Goal: Task Accomplishment & Management: Manage account settings

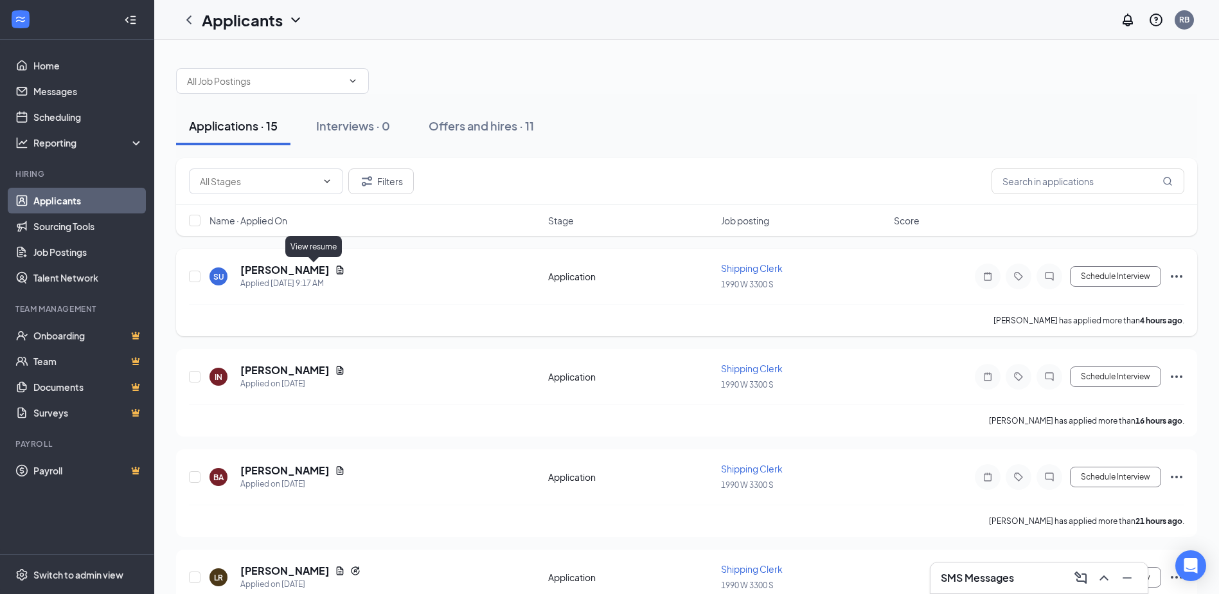
click at [337, 269] on icon "Document" at bounding box center [340, 269] width 7 height 8
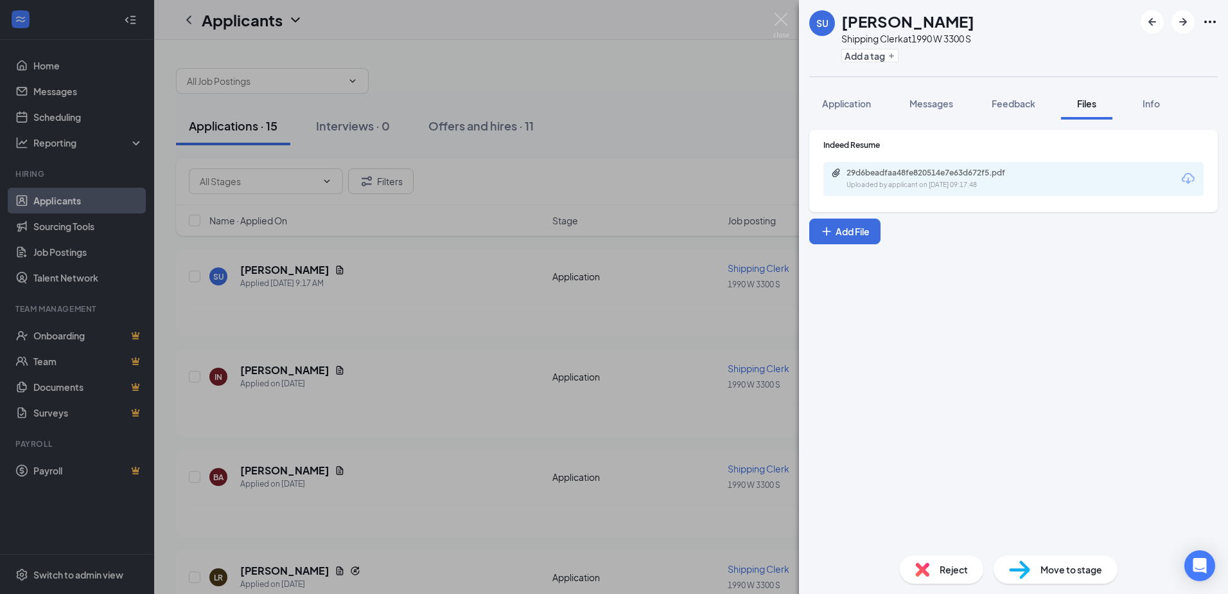
click at [1191, 178] on icon "Download" at bounding box center [1188, 178] width 15 height 15
click at [777, 15] on img at bounding box center [781, 25] width 16 height 25
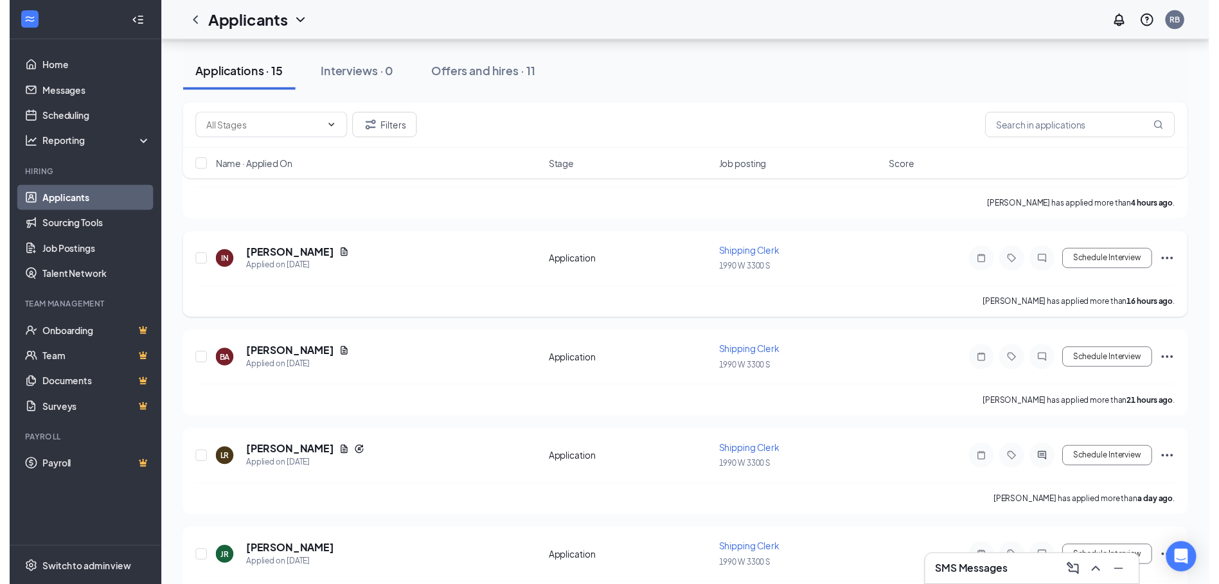
scroll to position [257, 0]
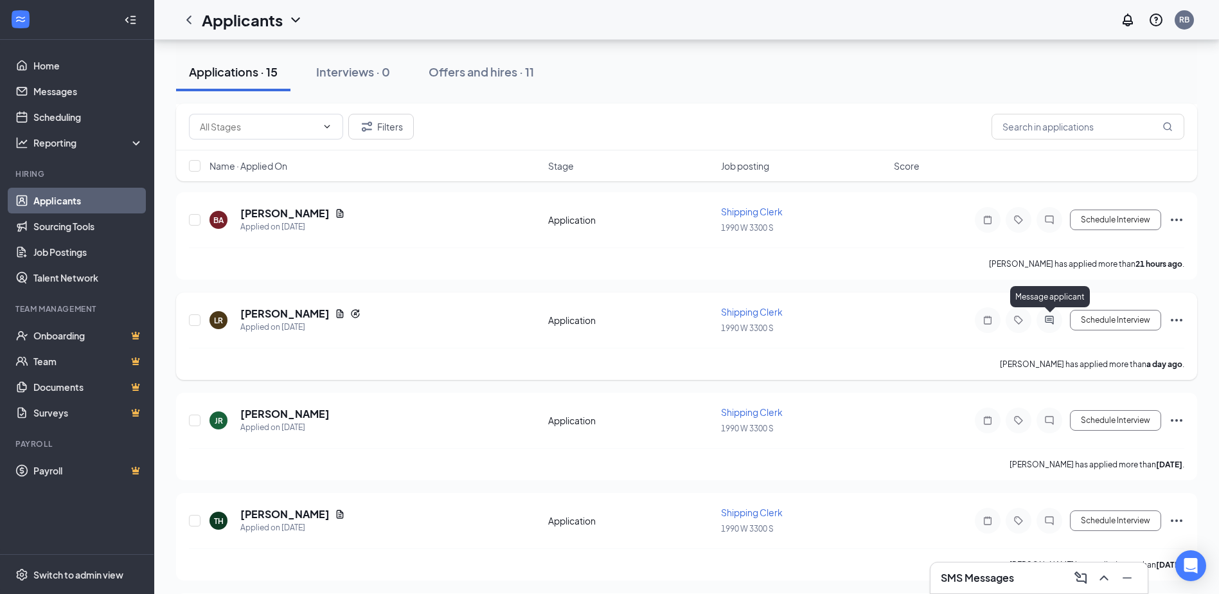
click at [1047, 322] on icon "ActiveChat" at bounding box center [1049, 319] width 8 height 8
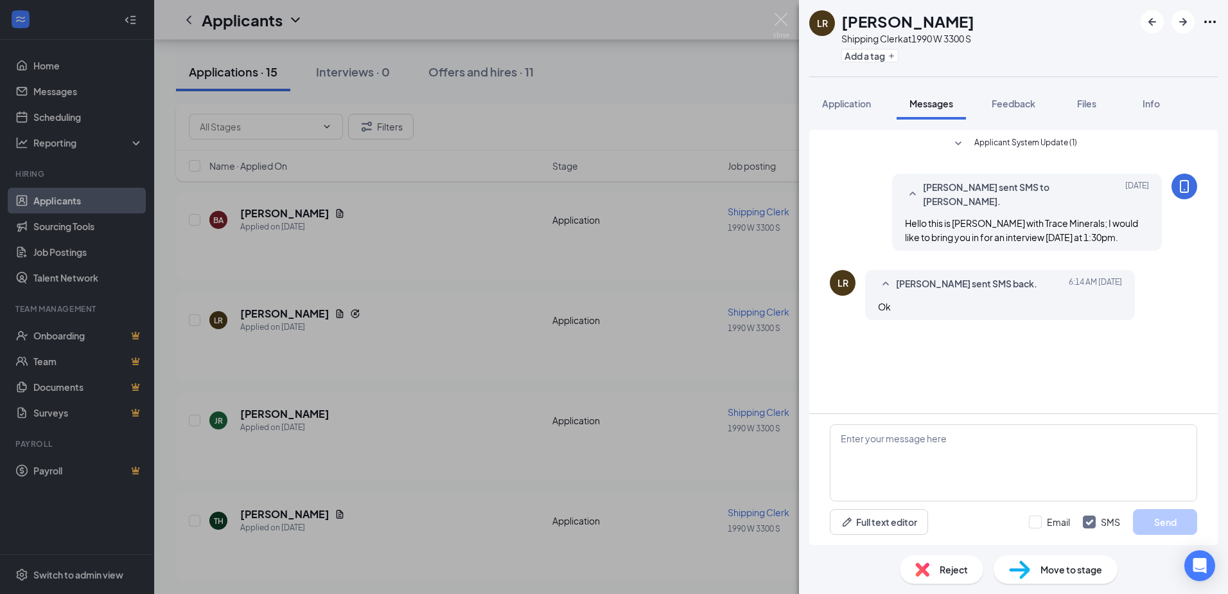
click at [774, 12] on div "LR Larry Rose Shipping Clerk at 1990 W 3300 S Add a tag Application Messages Fe…" at bounding box center [614, 297] width 1228 height 594
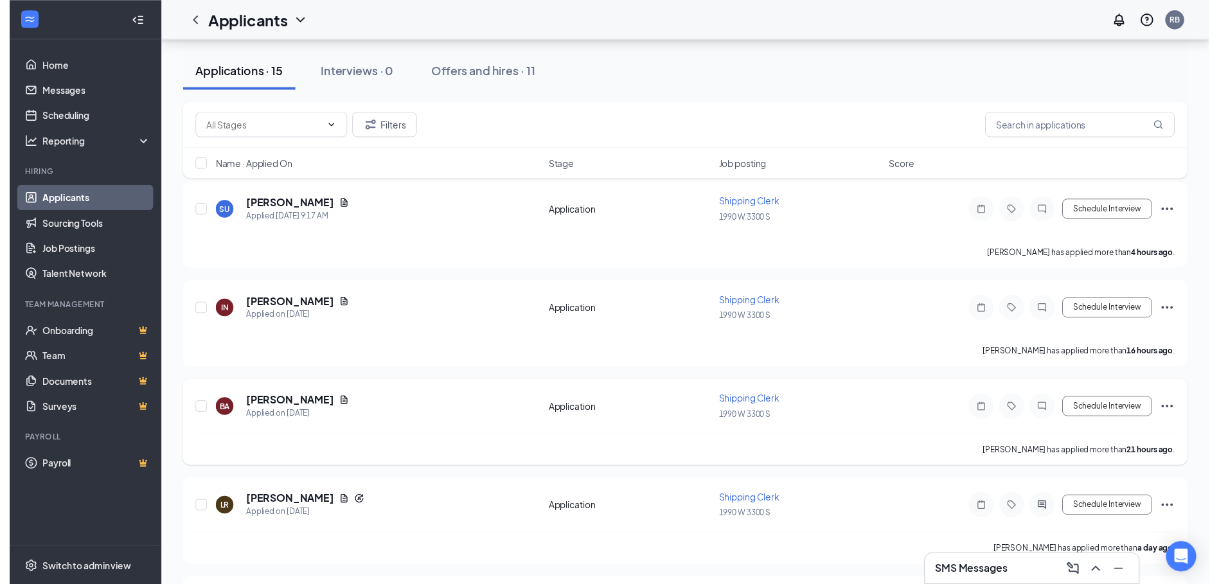
scroll to position [128, 0]
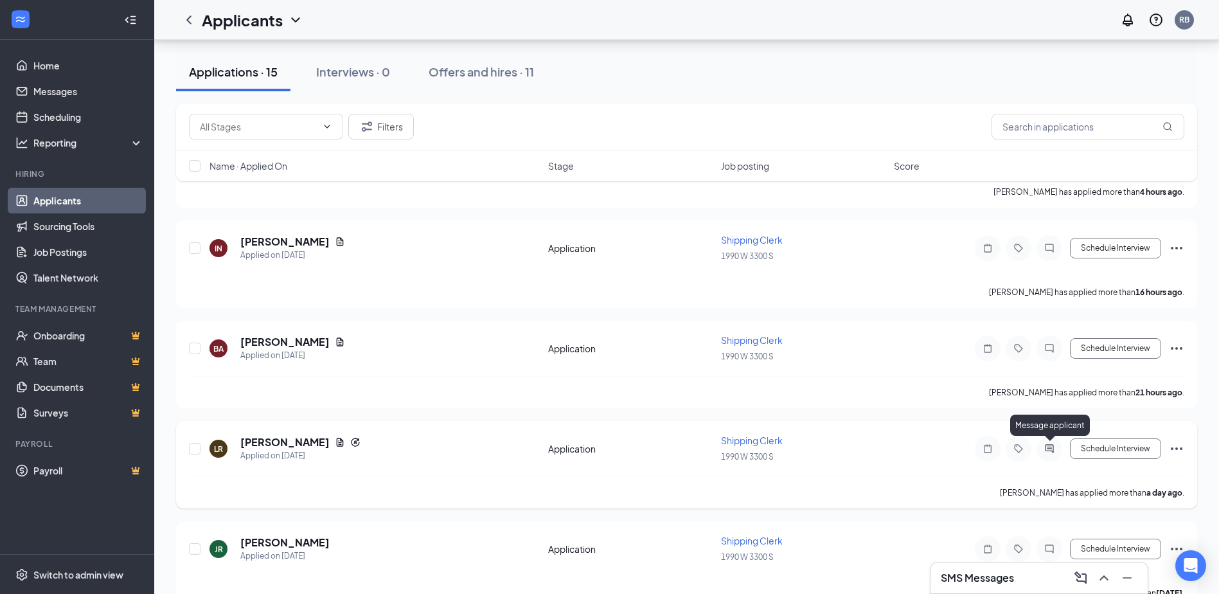
click at [1055, 447] on icon "ActiveChat" at bounding box center [1048, 448] width 15 height 10
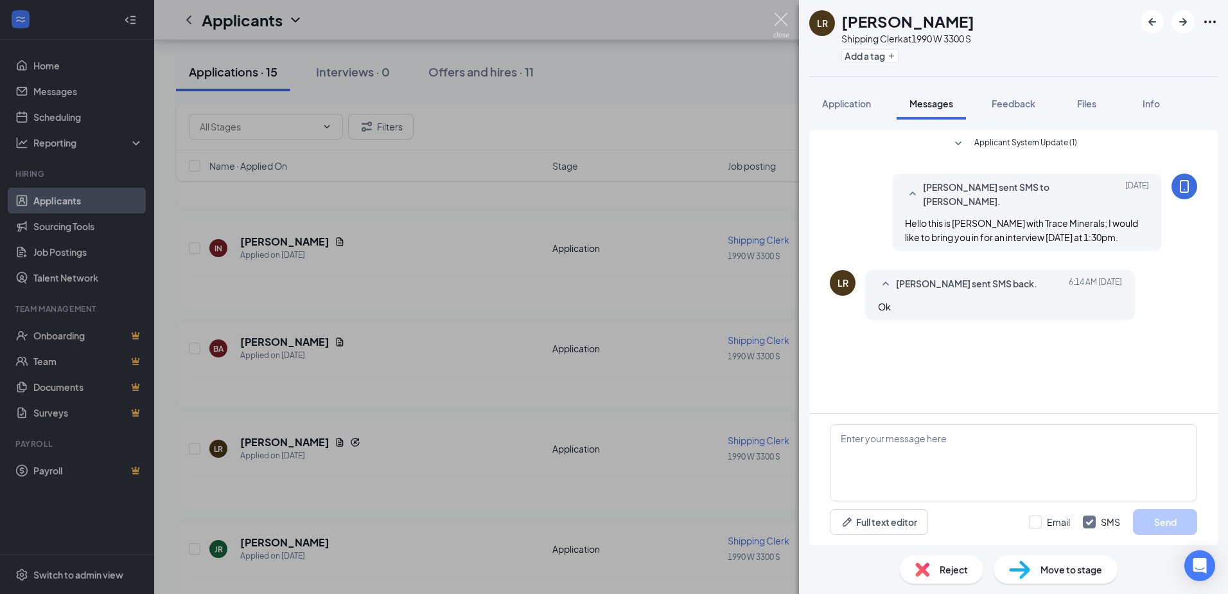
click at [783, 21] on img at bounding box center [781, 25] width 16 height 25
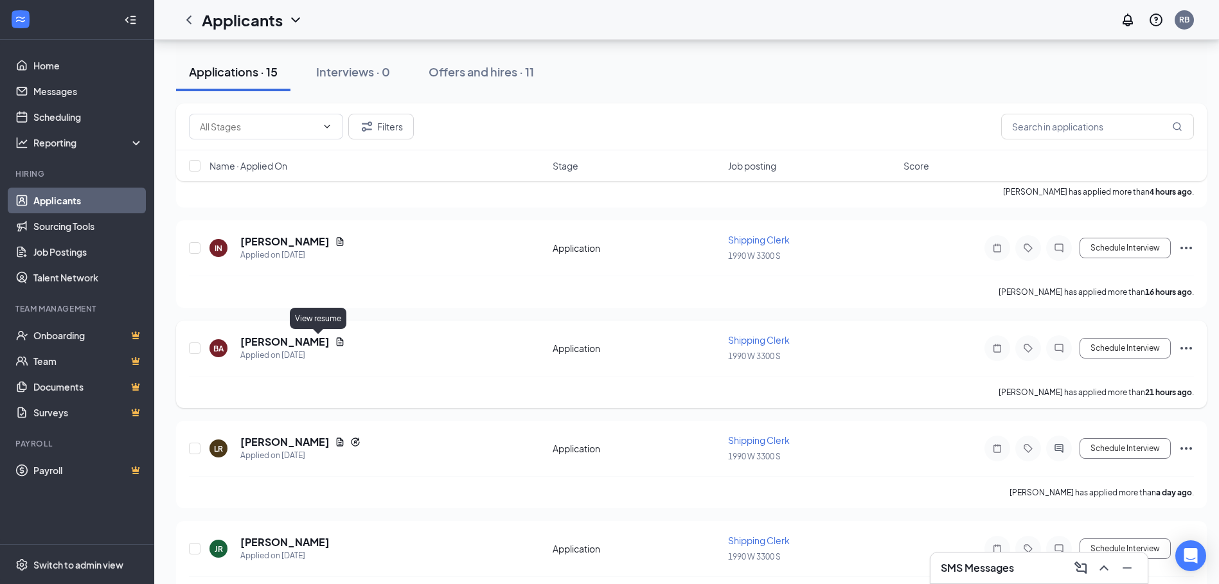
click at [335, 341] on icon "Document" at bounding box center [340, 342] width 10 height 10
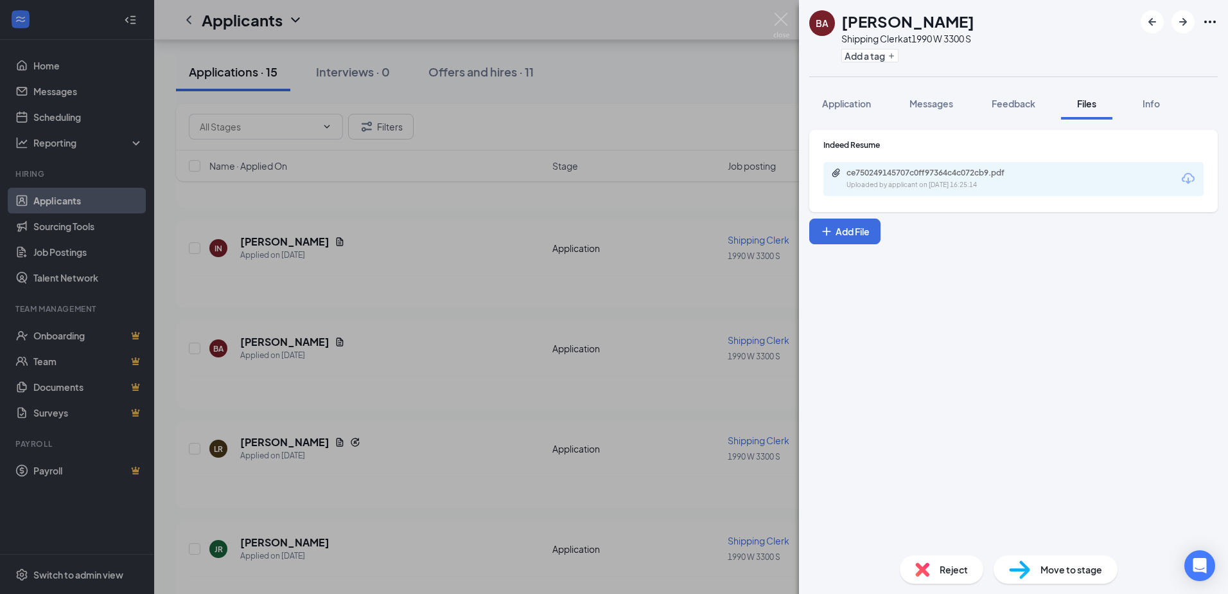
click at [1190, 182] on icon "Download" at bounding box center [1188, 178] width 13 height 11
click at [787, 19] on img at bounding box center [781, 25] width 16 height 25
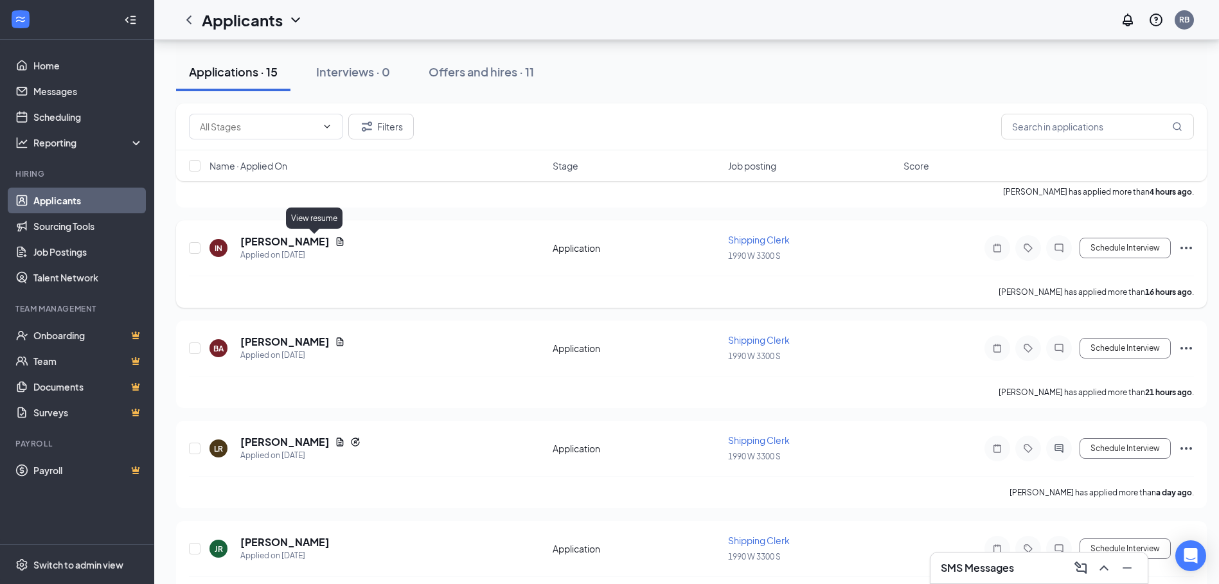
click at [335, 238] on icon "Document" at bounding box center [340, 241] width 10 height 10
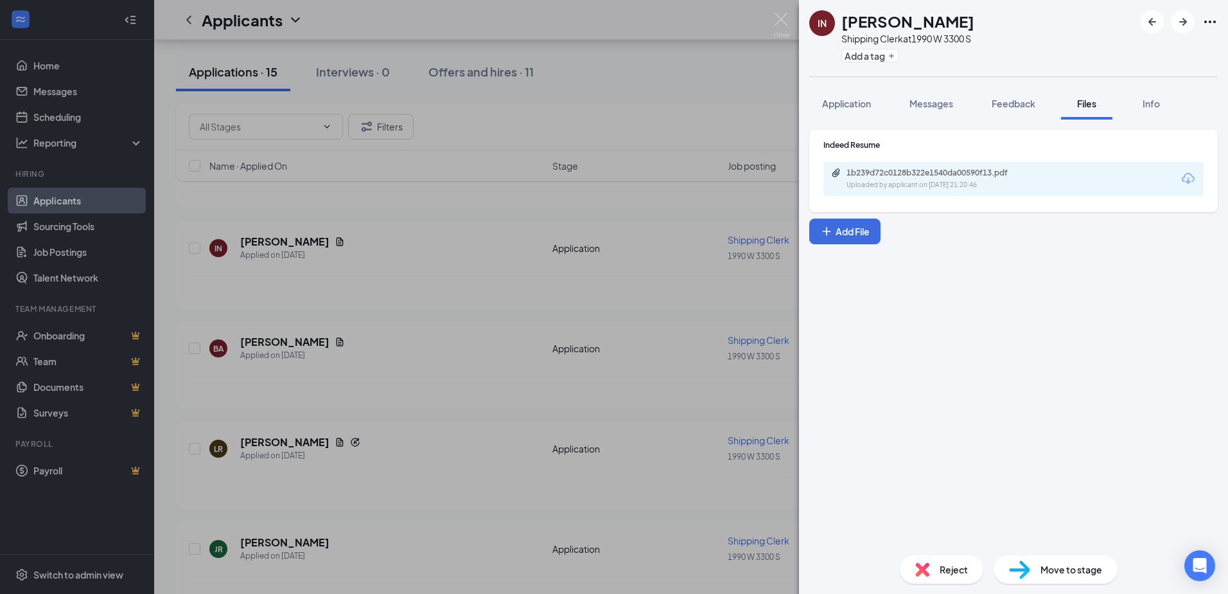
click at [1189, 177] on icon "Download" at bounding box center [1188, 178] width 15 height 15
click at [775, 18] on img at bounding box center [781, 25] width 16 height 25
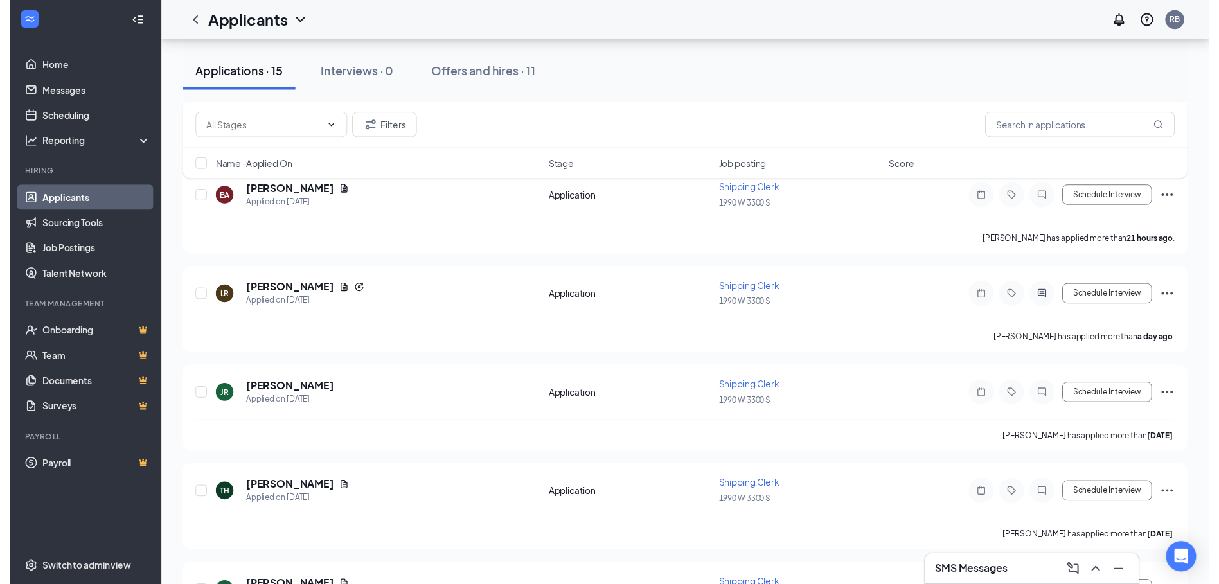
scroll to position [261, 0]
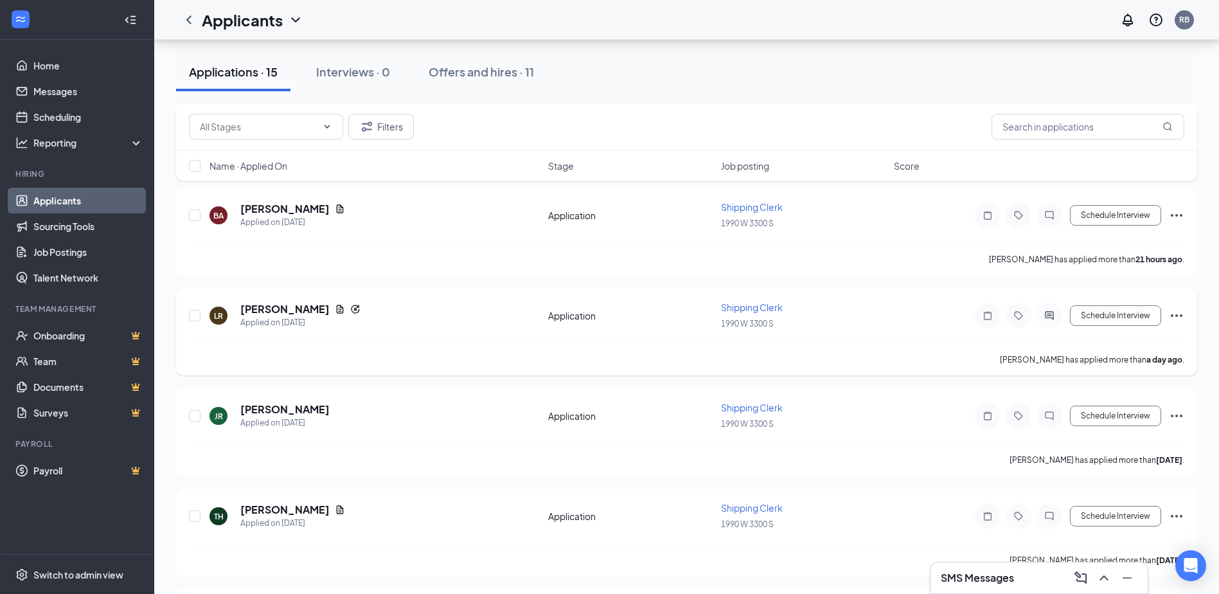
click at [1048, 313] on icon "ActiveChat" at bounding box center [1048, 315] width 15 height 10
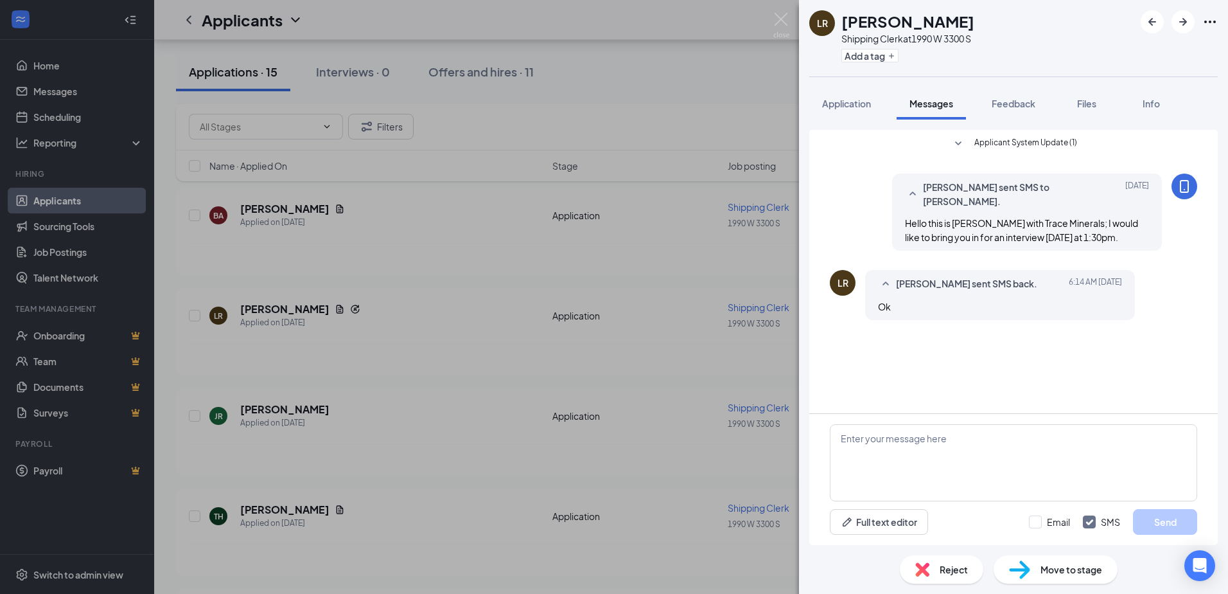
click at [944, 564] on span "Reject" at bounding box center [954, 569] width 28 height 14
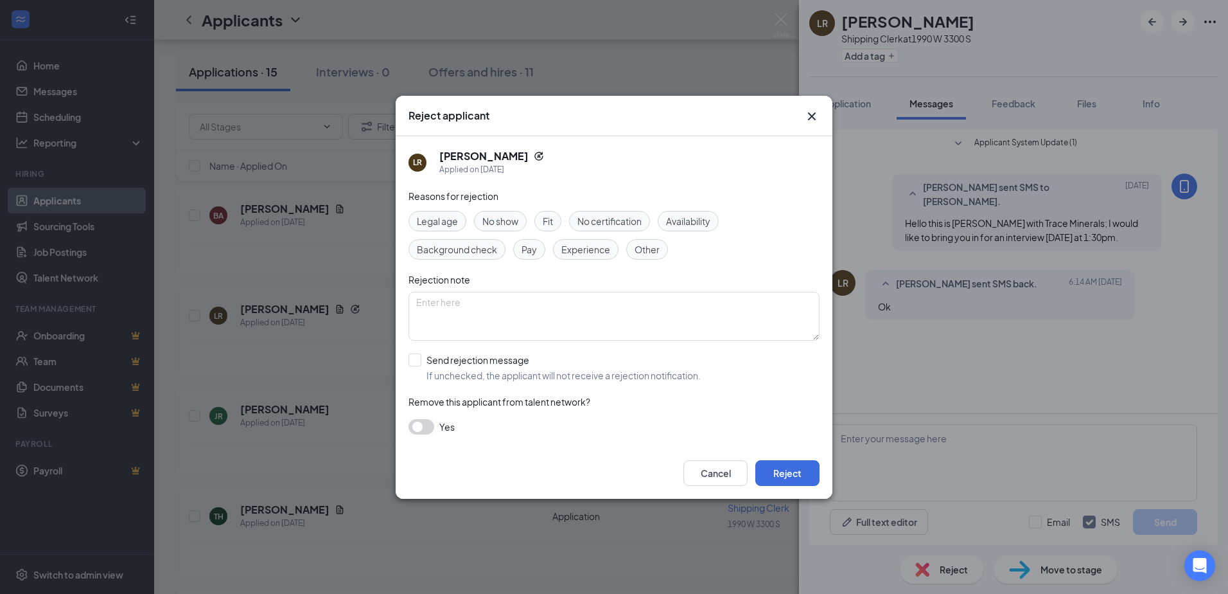
click at [496, 221] on span "No show" at bounding box center [500, 221] width 36 height 14
click at [434, 306] on textarea at bounding box center [614, 316] width 411 height 49
type textarea "No show for Interview"
click at [795, 471] on button "Reject" at bounding box center [787, 473] width 64 height 26
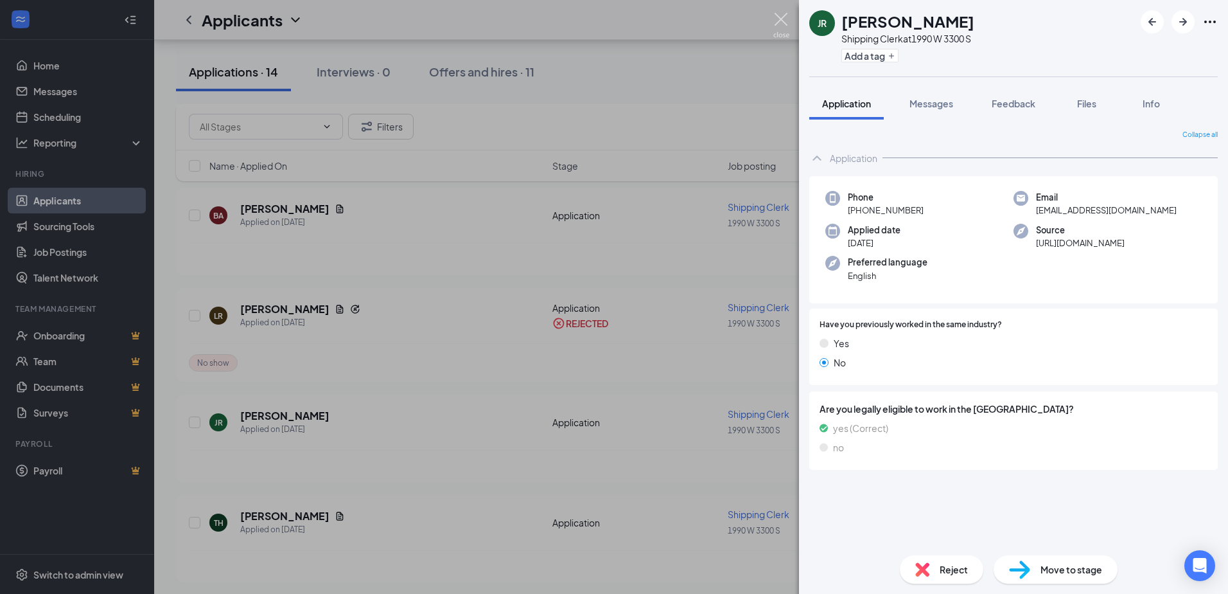
click at [782, 17] on img at bounding box center [781, 25] width 16 height 25
